Goal: Browse casually

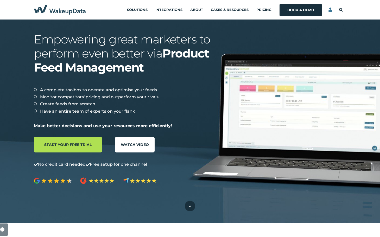
scroll to position [98, 237]
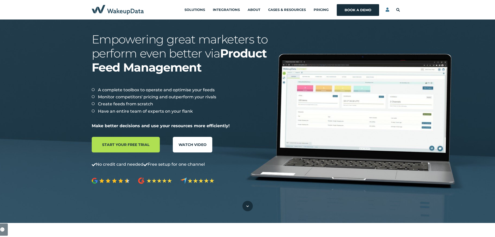
scroll to position [98, 237]
